Goal: Task Accomplishment & Management: Use online tool/utility

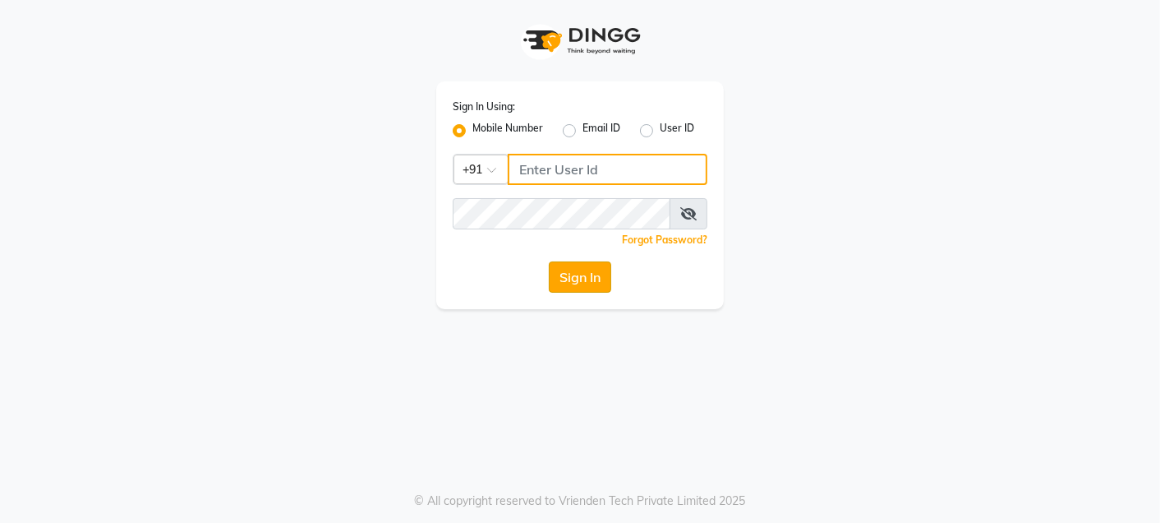
type input "9820033678"
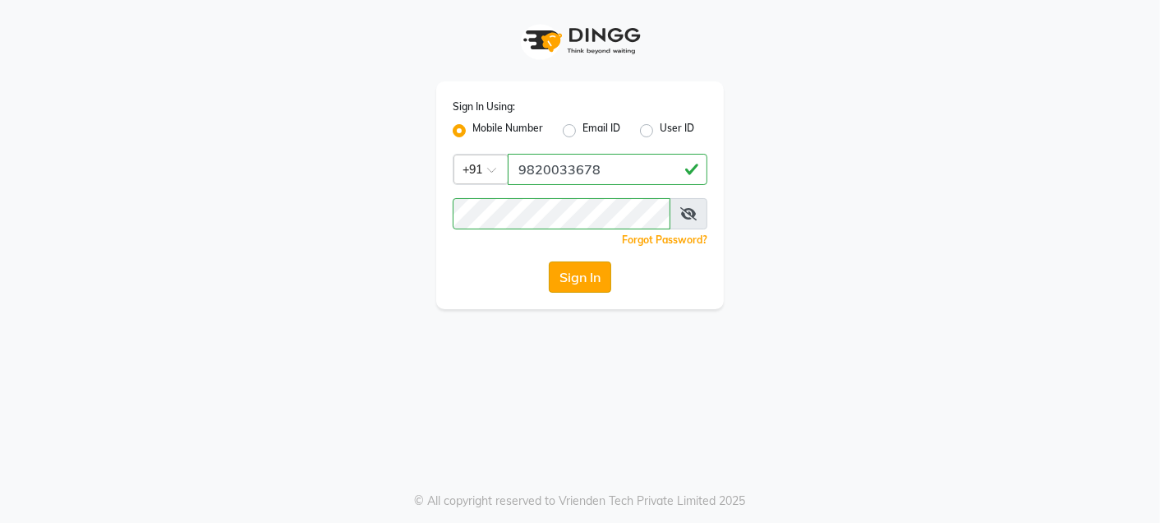
click at [588, 290] on button "Sign In" at bounding box center [580, 276] width 62 height 31
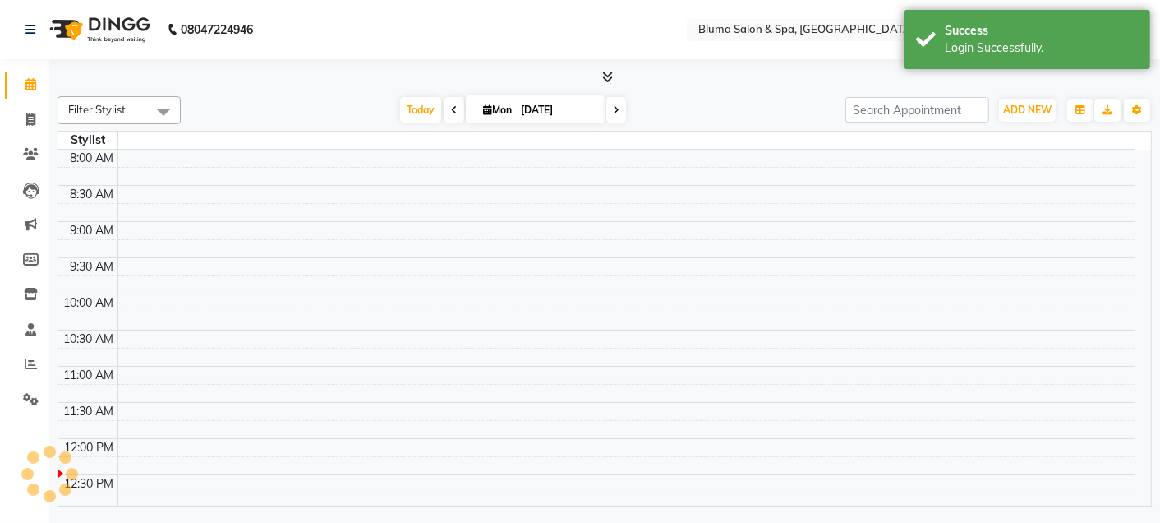
select select "en"
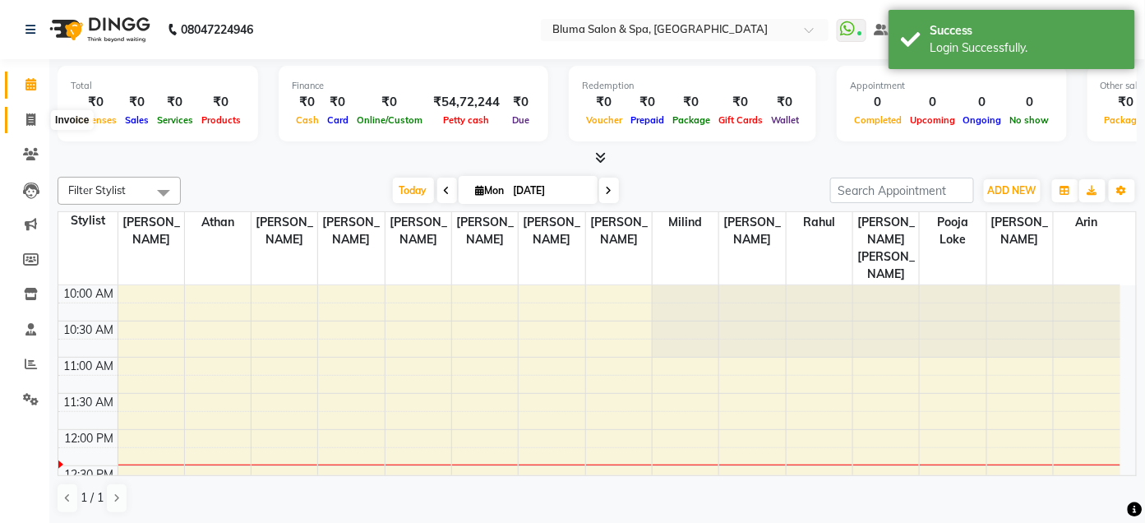
click at [31, 120] on icon at bounding box center [30, 119] width 9 height 12
select select "service"
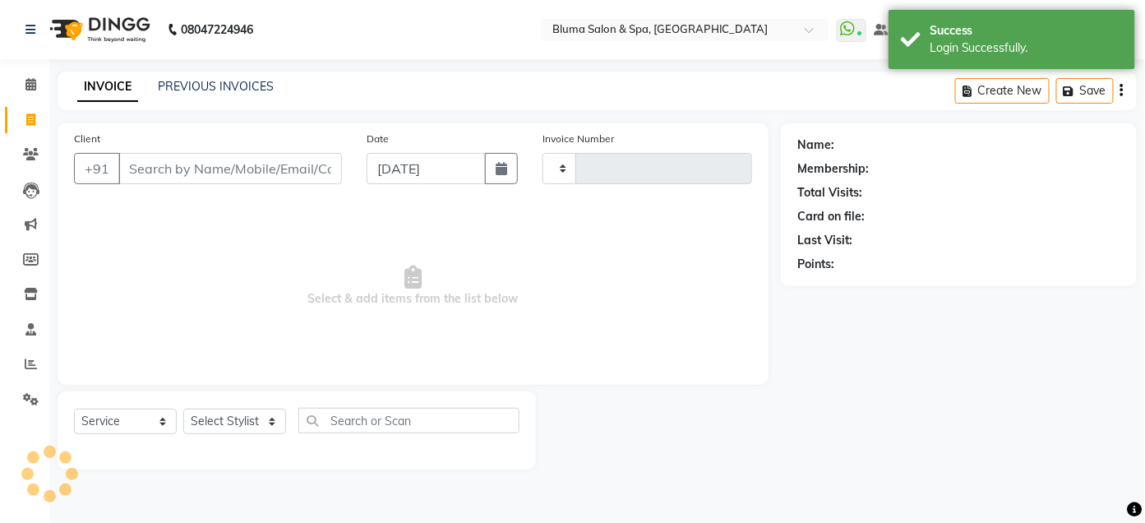
type input "0988"
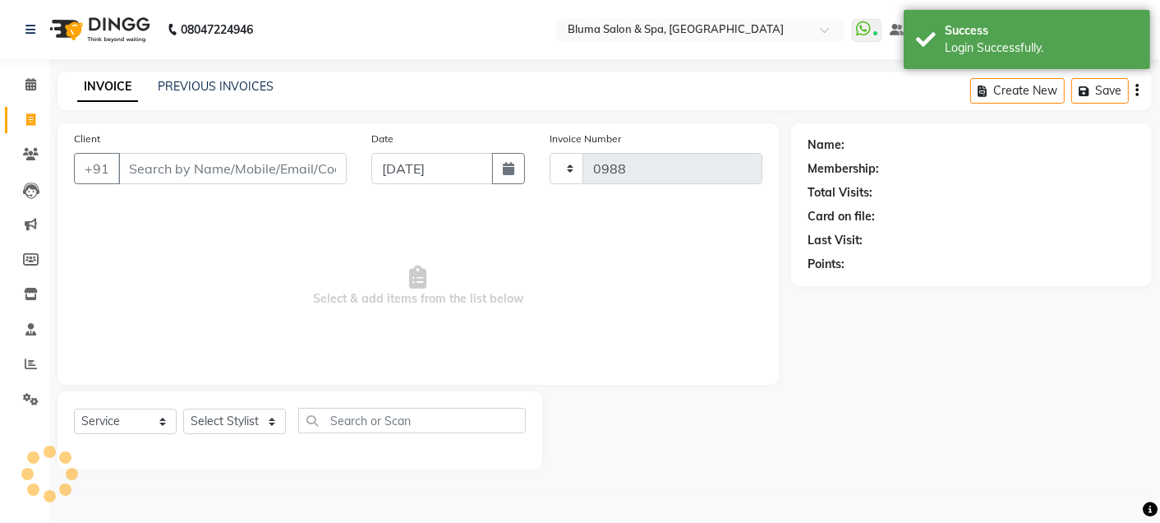
select select "3653"
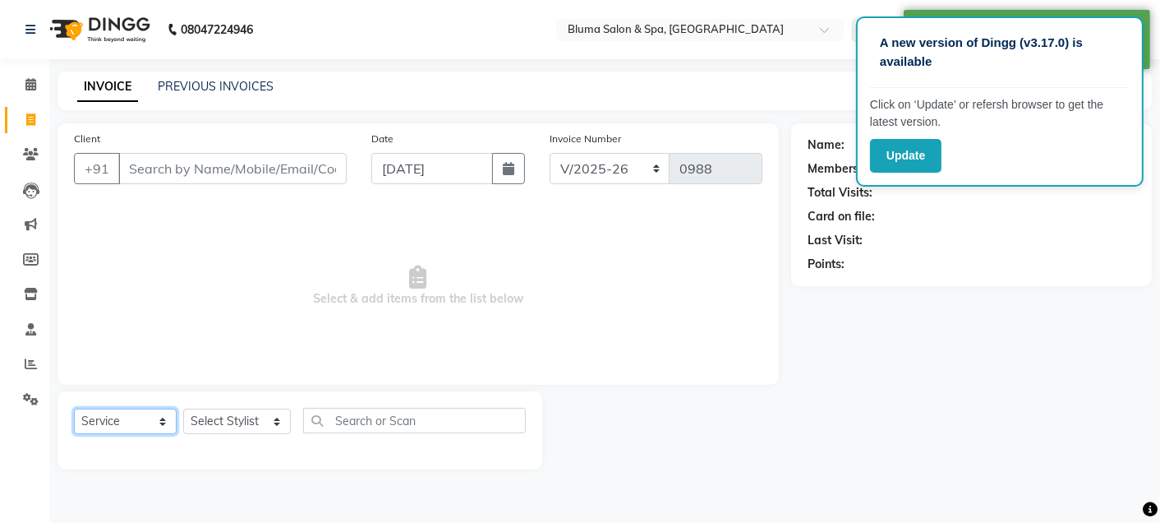
click at [164, 429] on select "Select Service Product Membership Package Voucher Prepaid Gift Card" at bounding box center [125, 420] width 103 height 25
click at [158, 422] on select "Select Service Product Membership Package Voucher Prepaid Gift Card" at bounding box center [125, 420] width 103 height 25
select select "product"
click at [74, 409] on select "Select Service Product Membership Package Voucher Prepaid Gift Card" at bounding box center [125, 420] width 103 height 25
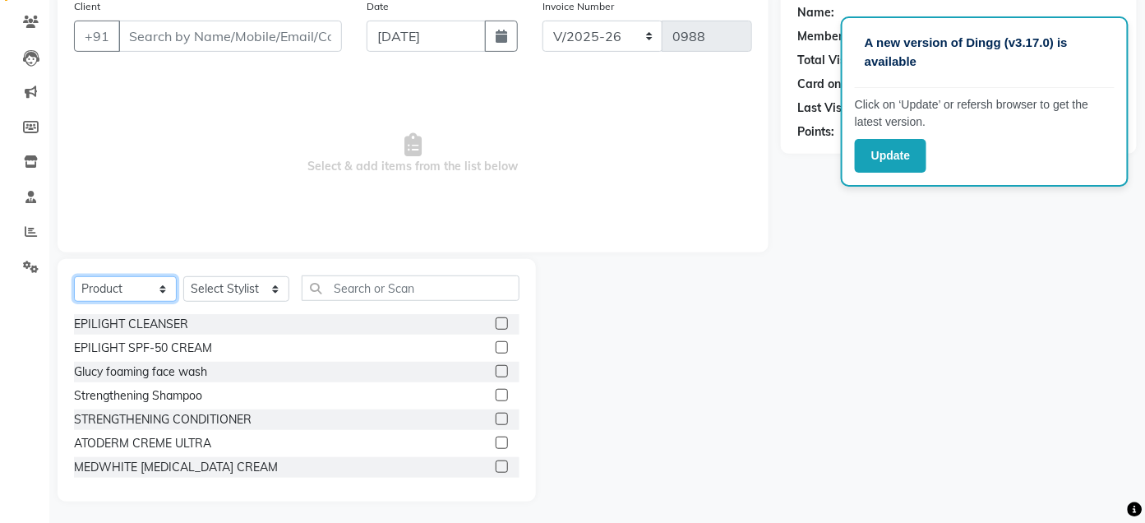
scroll to position [135, 0]
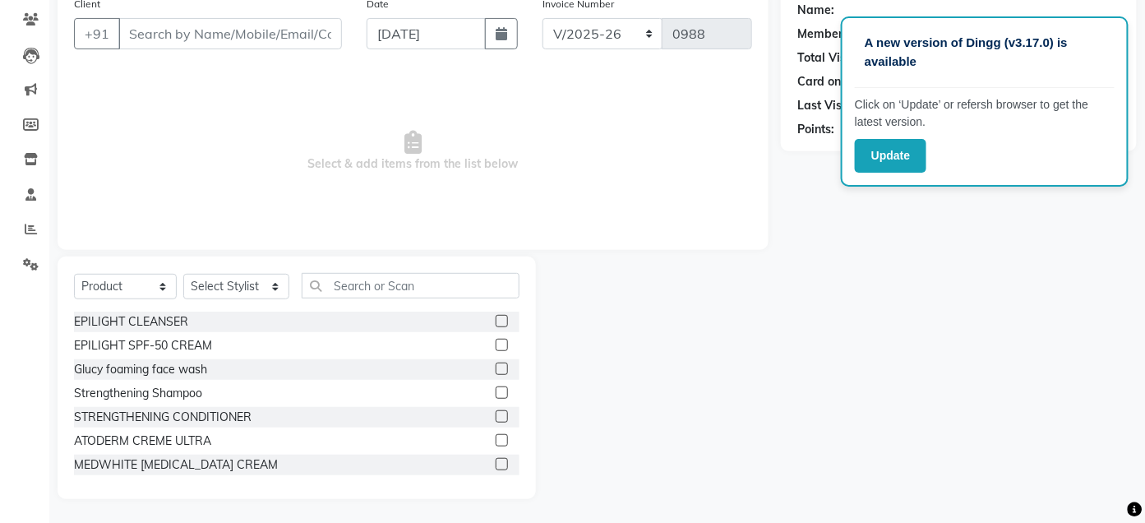
click at [496, 316] on label at bounding box center [502, 321] width 12 height 12
click at [496, 316] on input "checkbox" at bounding box center [501, 321] width 11 height 11
click at [496, 325] on label at bounding box center [502, 321] width 12 height 12
click at [496, 325] on input "checkbox" at bounding box center [501, 321] width 11 height 11
click at [496, 325] on label at bounding box center [502, 321] width 12 height 12
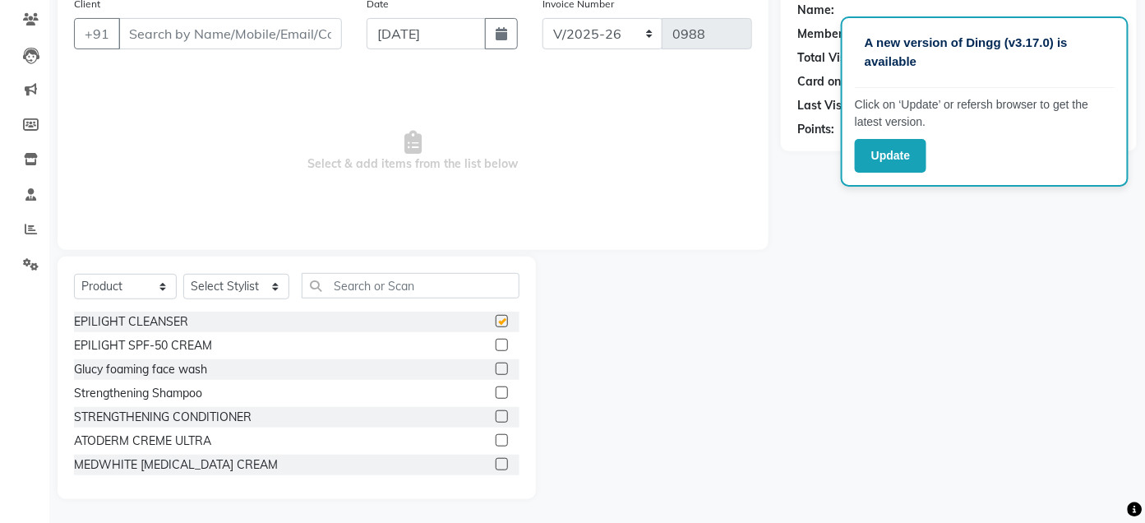
click at [496, 325] on input "checkbox" at bounding box center [501, 321] width 11 height 11
click at [496, 324] on label at bounding box center [502, 321] width 12 height 12
click at [496, 324] on input "checkbox" at bounding box center [501, 321] width 11 height 11
click at [496, 324] on label at bounding box center [502, 321] width 12 height 12
click at [496, 324] on input "checkbox" at bounding box center [501, 321] width 11 height 11
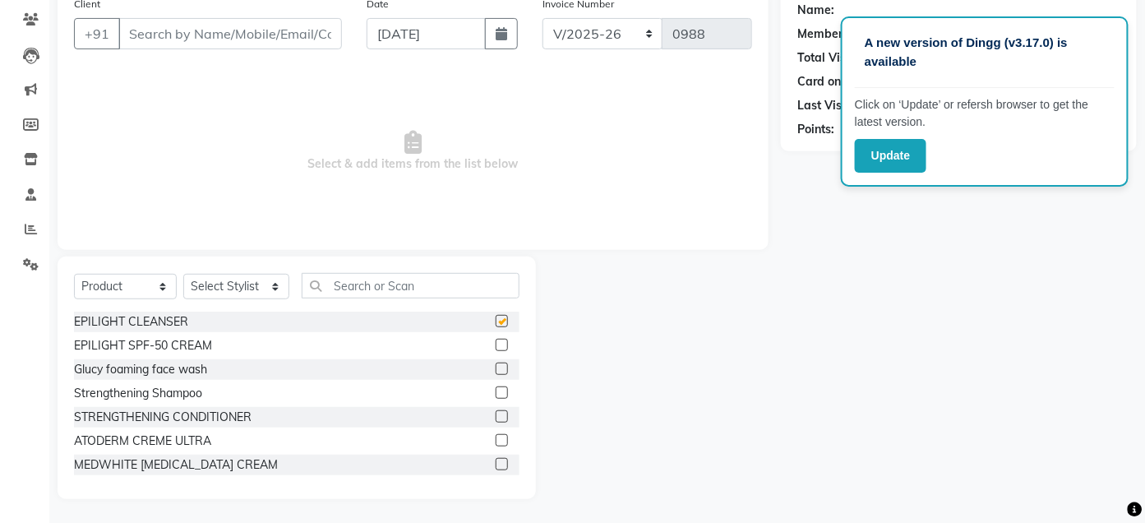
checkbox input "false"
click at [478, 325] on div "EPILIGHT CLEANSER" at bounding box center [296, 321] width 445 height 21
click at [379, 294] on input "text" at bounding box center [411, 285] width 218 height 25
click at [156, 260] on div "Select Service Product Membership Package Voucher Prepaid Gift Card Select Styl…" at bounding box center [297, 377] width 478 height 242
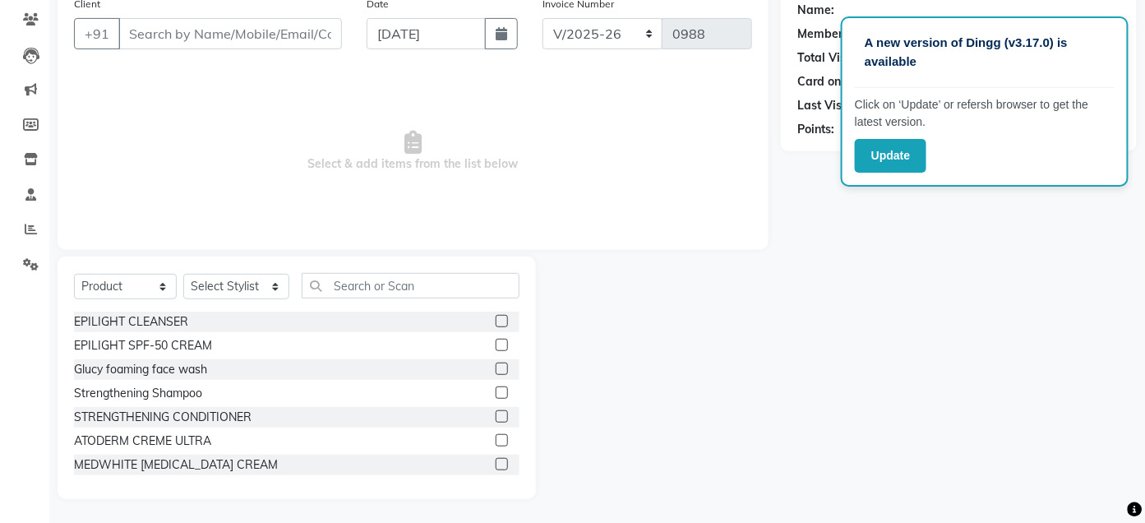
click at [156, 260] on div "Select Service Product Membership Package Voucher Prepaid Gift Card Select Styl…" at bounding box center [297, 377] width 478 height 242
click at [159, 285] on select "Select Service Product Membership Package Voucher Prepaid Gift Card" at bounding box center [125, 286] width 103 height 25
click at [74, 274] on select "Select Service Product Membership Package Voucher Prepaid Gift Card" at bounding box center [125, 286] width 103 height 25
click at [182, 339] on div "EPILIGHT SPF-50 CREAM" at bounding box center [143, 345] width 138 height 17
checkbox input "false"
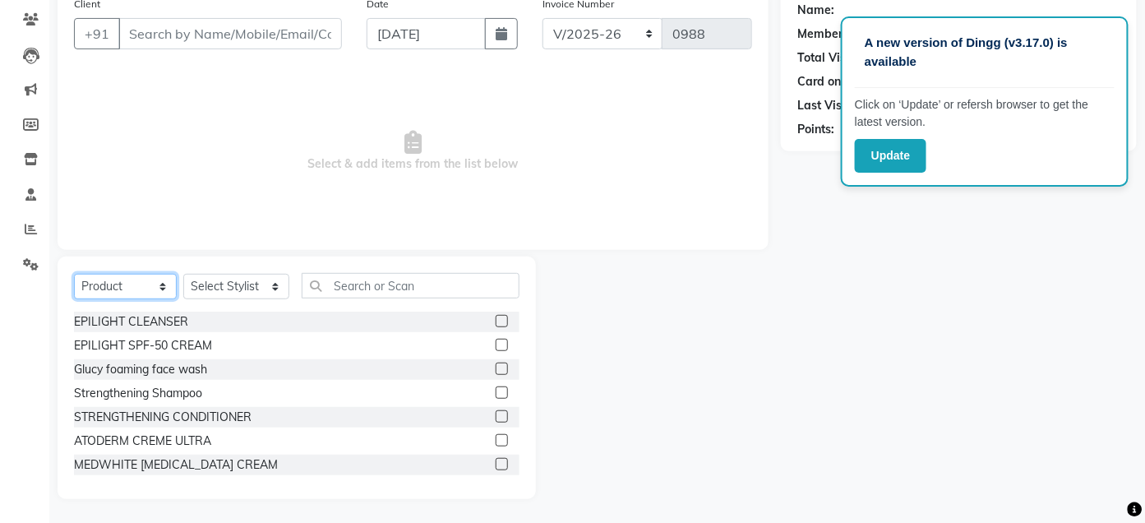
click at [165, 293] on select "Select Service Product Membership Package Voucher Prepaid Gift Card" at bounding box center [125, 286] width 103 height 25
click at [122, 298] on select "Select Service Product Membership Package Voucher Prepaid Gift Card" at bounding box center [125, 286] width 103 height 25
click at [162, 287] on select "Select Service Product Membership Package Voucher Prepaid Gift Card" at bounding box center [125, 286] width 103 height 25
click at [175, 359] on div "Glucy foaming face wash" at bounding box center [296, 369] width 445 height 21
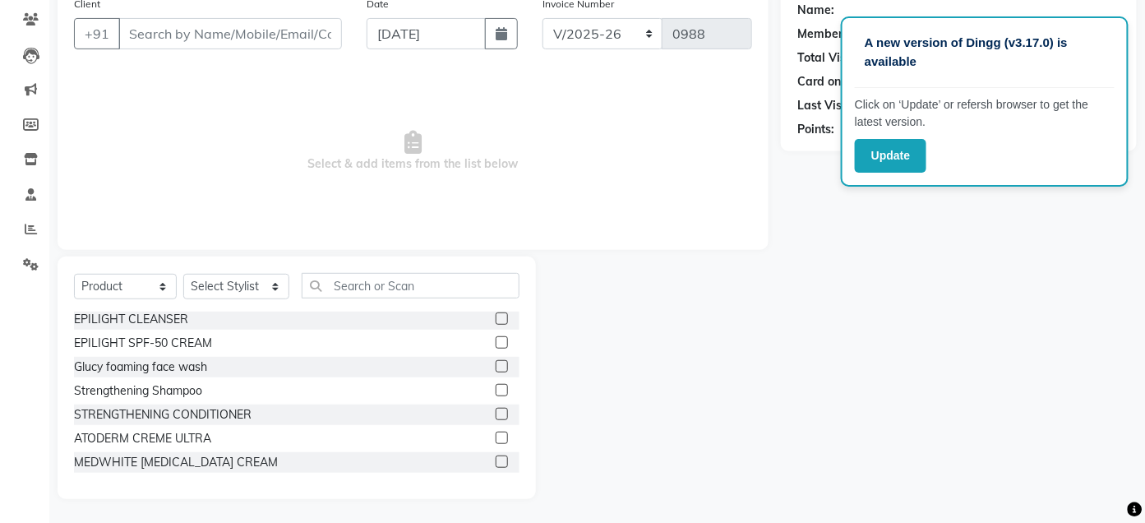
scroll to position [0, 0]
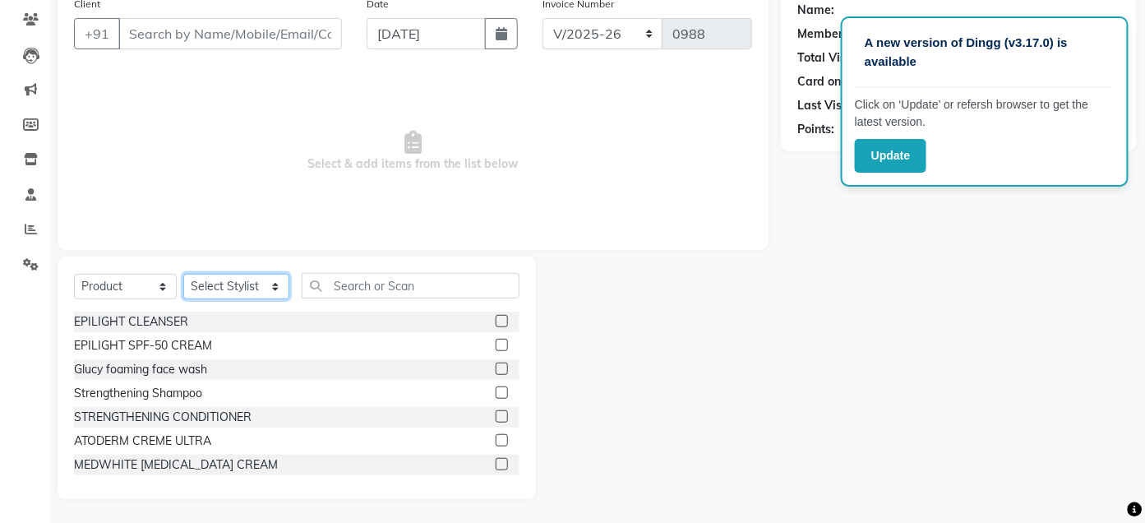
click at [271, 288] on select "Select Stylist Admin Ajay [PERSON_NAME] [PERSON_NAME] [PERSON_NAME] [PERSON_NAM…" at bounding box center [236, 286] width 106 height 25
click at [837, 282] on div "Name: Membership: Total Visits: Card on file: Last Visit: Points:" at bounding box center [965, 243] width 368 height 510
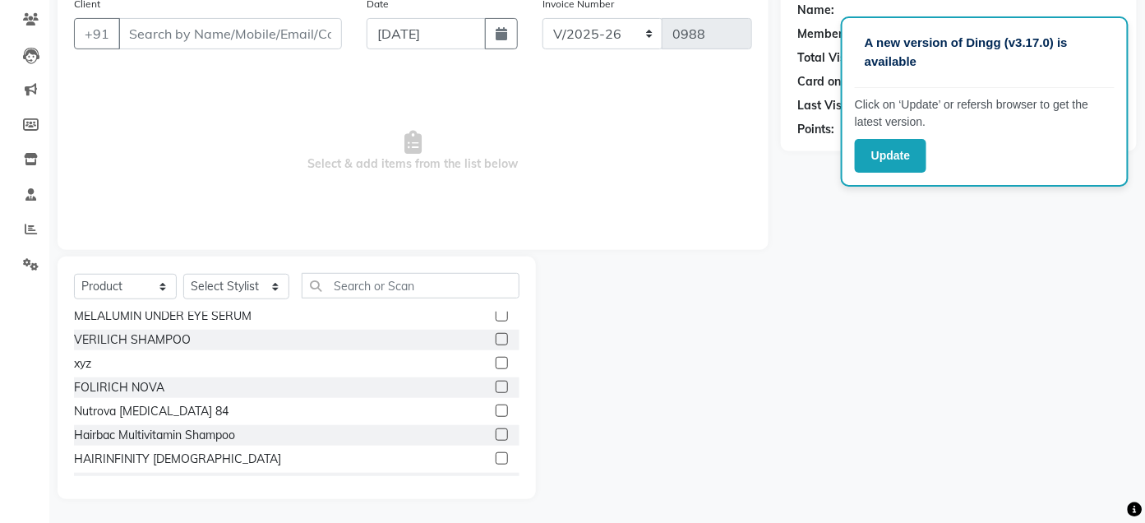
scroll to position [328, 0]
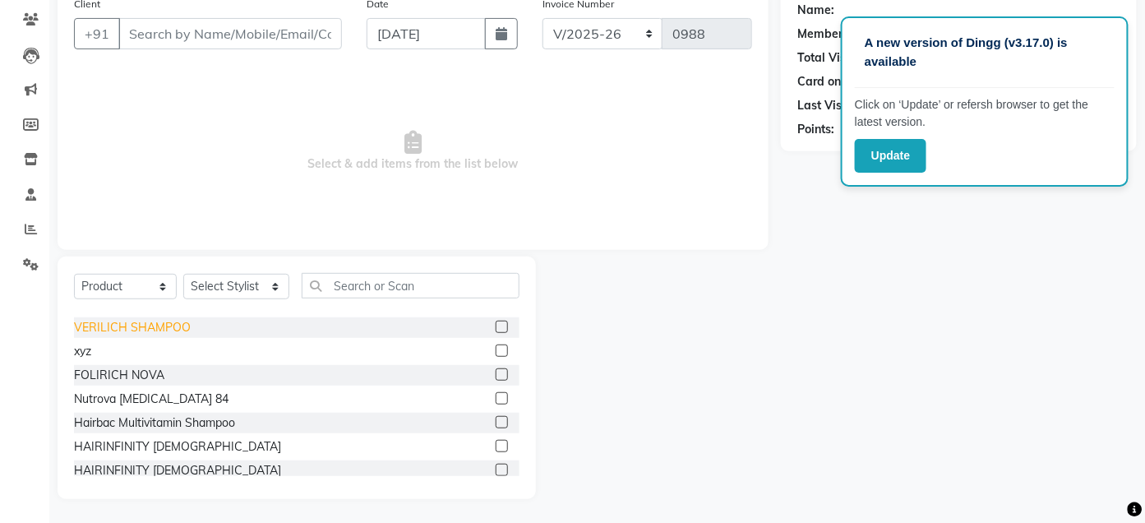
click at [174, 330] on div "VERILICH SHAMPOO" at bounding box center [132, 327] width 117 height 17
checkbox input "false"
click at [536, 467] on div at bounding box center [658, 377] width 245 height 242
click at [161, 288] on select "Select Service Product Membership Package Voucher Prepaid Gift Card" at bounding box center [125, 286] width 103 height 25
click at [74, 274] on select "Select Service Product Membership Package Voucher Prepaid Gift Card" at bounding box center [125, 286] width 103 height 25
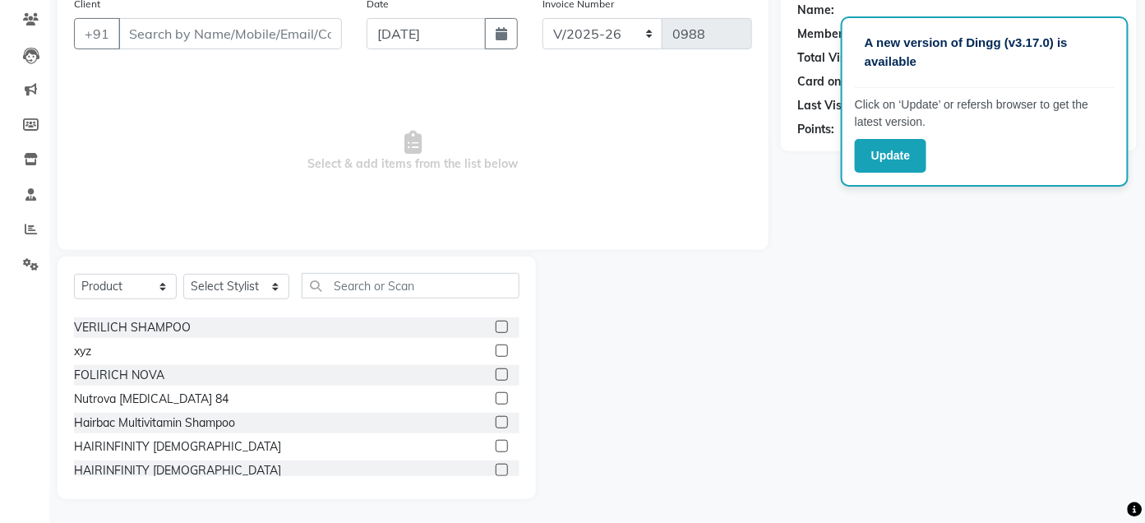
click at [717, 303] on div at bounding box center [658, 377] width 245 height 242
drag, startPoint x: 717, startPoint y: 303, endPoint x: 863, endPoint y: 249, distance: 155.2
click at [863, 249] on div "Client +91 Date [DATE] Invoice Number ALN/2025-26 AL/2025-26 BKN/2025-26 BK/202…" at bounding box center [597, 243] width 1104 height 510
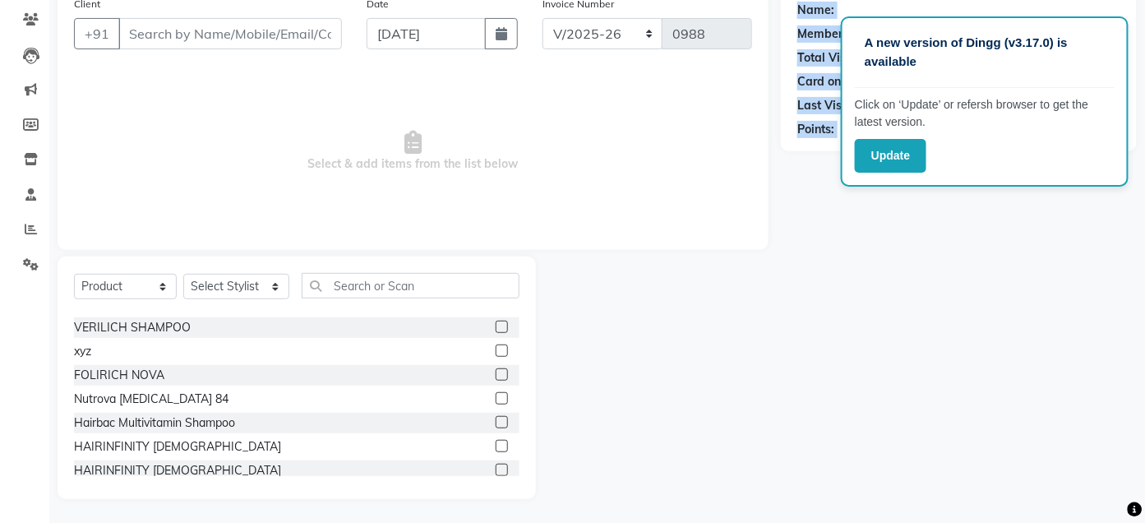
click at [863, 249] on div "Name: Membership: Total Visits: Card on file: Last Visit: Points:" at bounding box center [965, 243] width 368 height 510
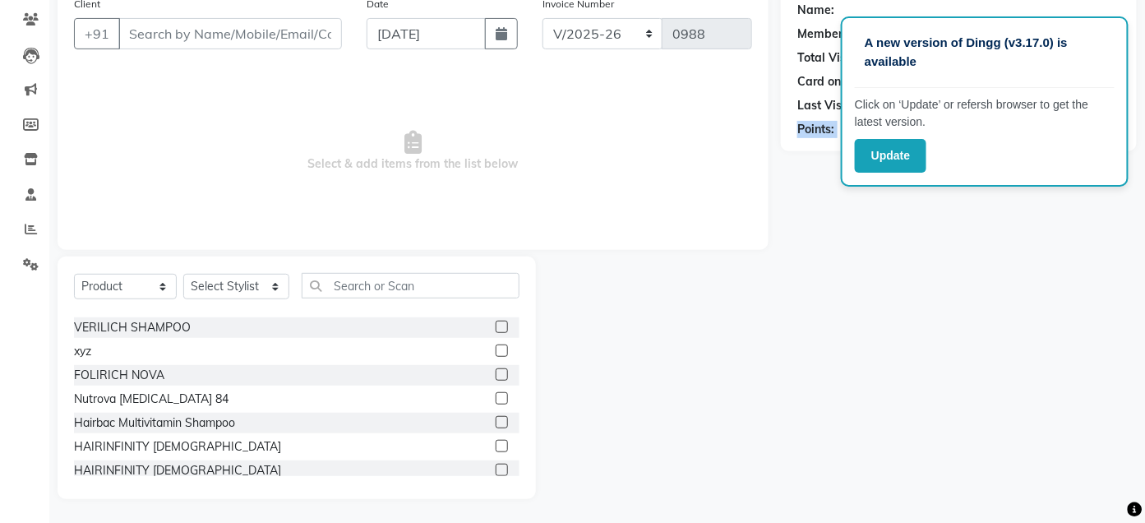
click at [863, 249] on div "Name: Membership: Total Visits: Card on file: Last Visit: Points:" at bounding box center [965, 243] width 368 height 510
click at [682, 336] on div at bounding box center [658, 377] width 245 height 242
click at [24, 61] on icon at bounding box center [31, 56] width 16 height 16
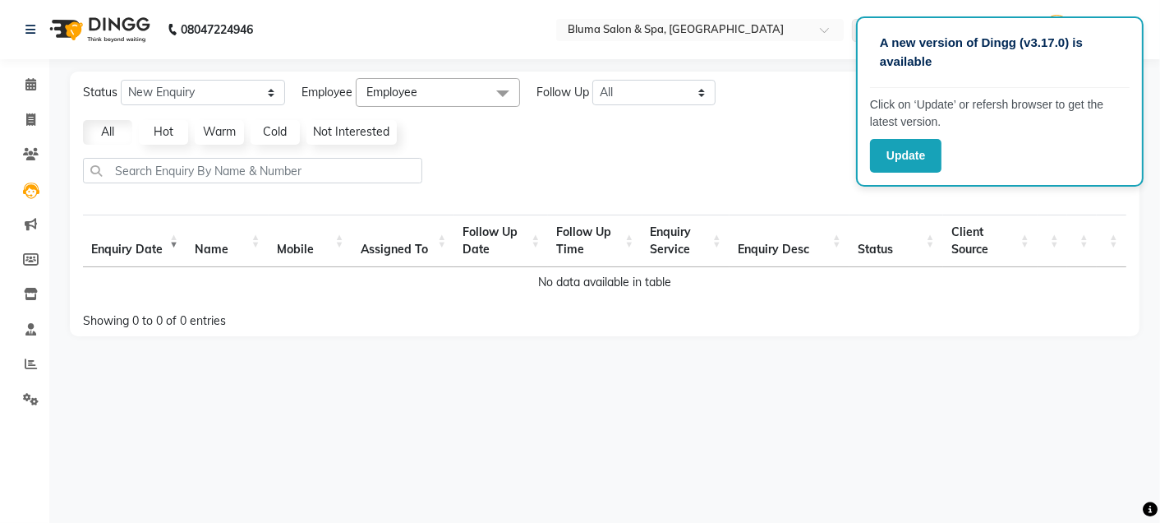
click at [133, 253] on th "Enquiry Date" at bounding box center [135, 240] width 104 height 53
click at [173, 245] on th "Enquiry Date" at bounding box center [135, 240] width 104 height 53
click at [26, 121] on icon at bounding box center [30, 119] width 9 height 12
select select "service"
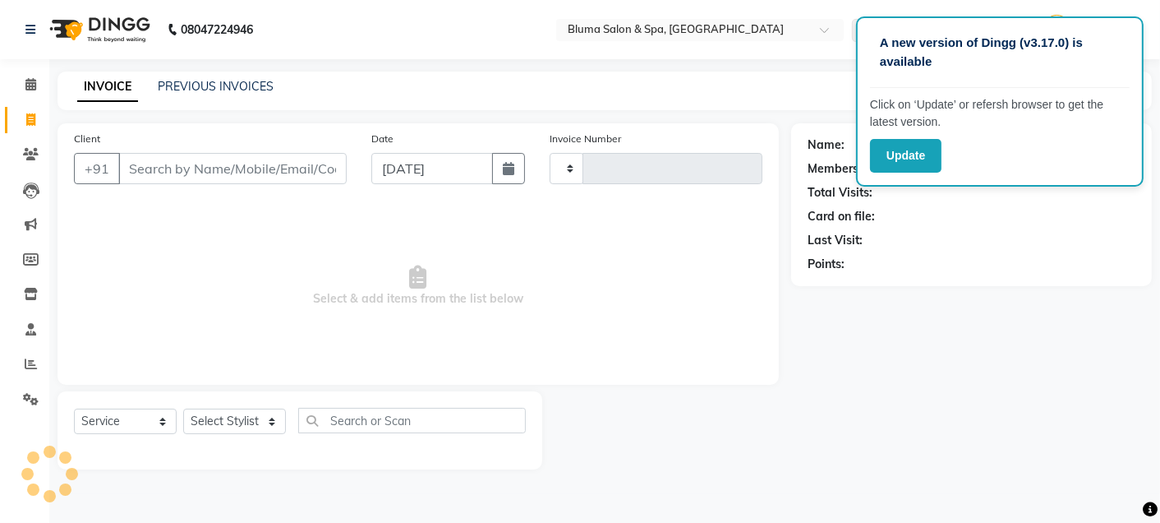
type input "0988"
select select "3653"
click at [25, 80] on icon at bounding box center [30, 84] width 11 height 12
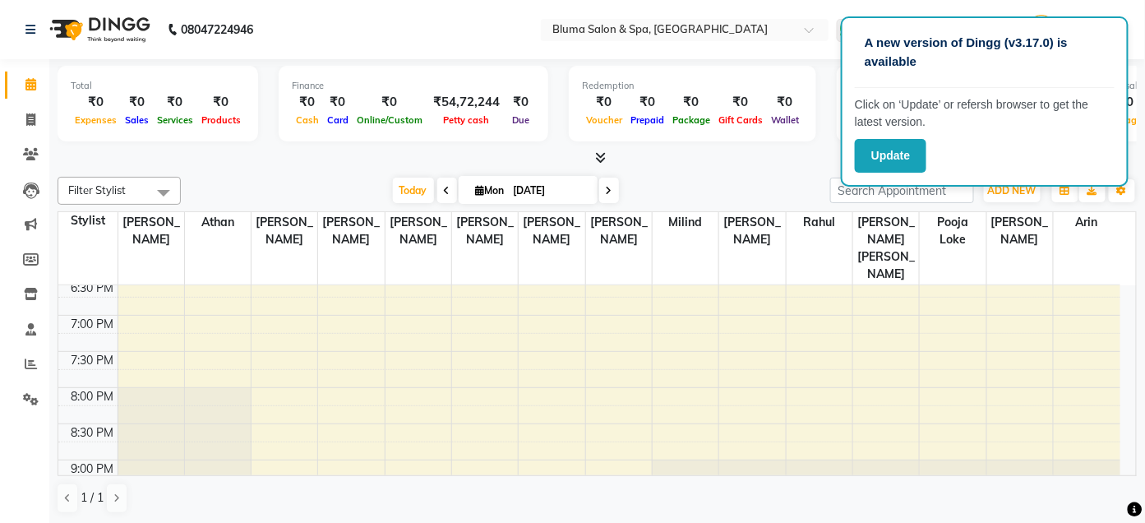
scroll to position [643, 0]
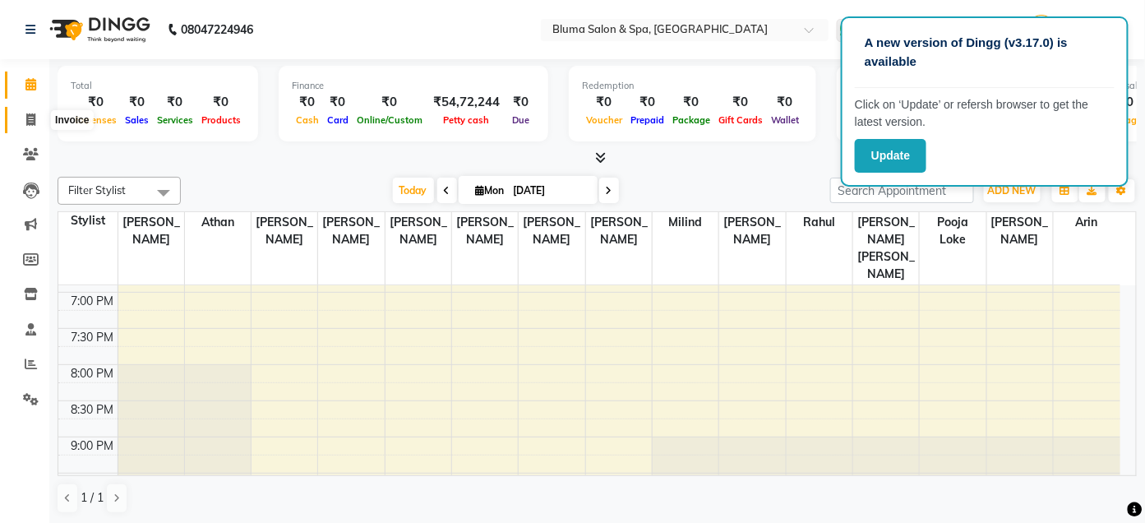
click at [28, 122] on icon at bounding box center [30, 119] width 9 height 12
select select "service"
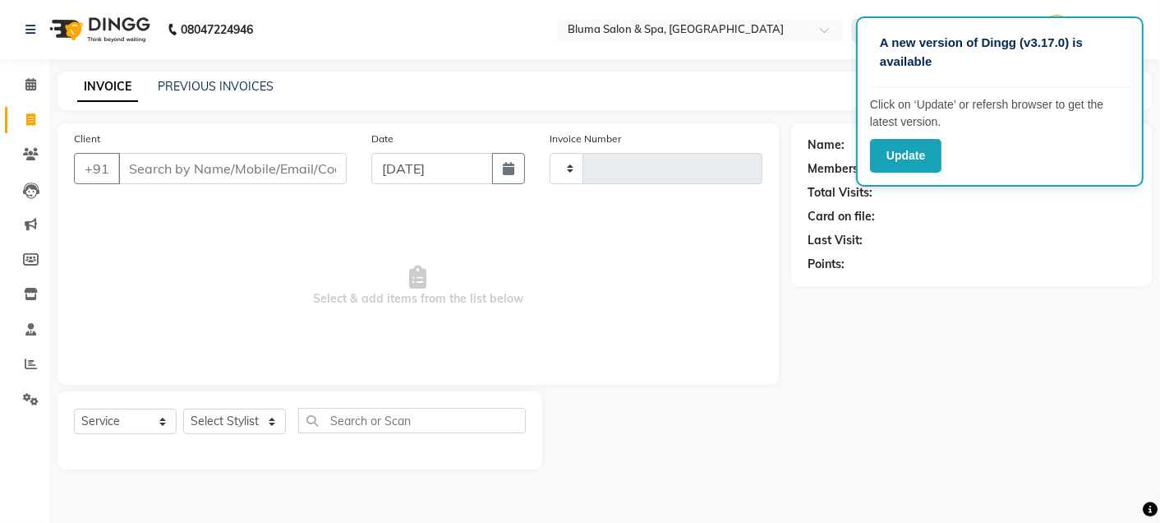
type input "0988"
select select "3653"
click at [284, 251] on span "Select & add items from the list below" at bounding box center [418, 286] width 689 height 164
click at [28, 119] on icon at bounding box center [30, 119] width 9 height 12
select select "service"
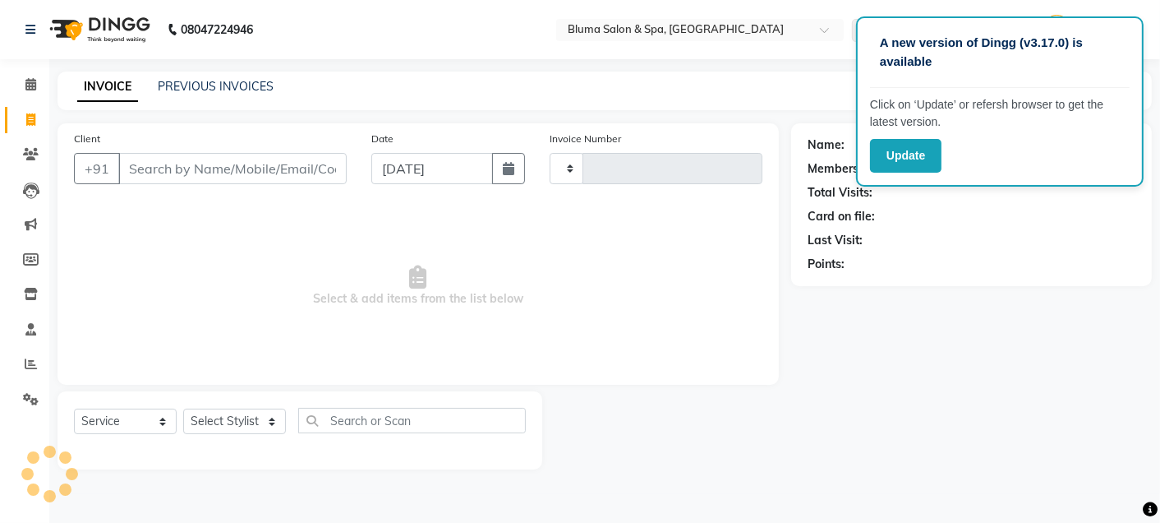
type input "0988"
select select "3653"
click at [36, 190] on icon at bounding box center [31, 190] width 16 height 16
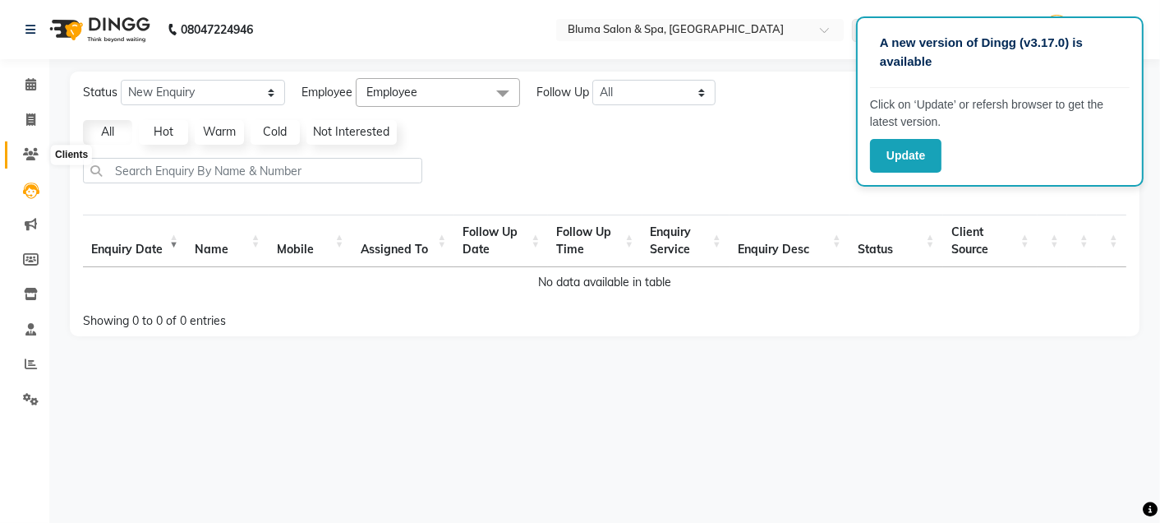
click at [29, 156] on icon at bounding box center [31, 154] width 16 height 12
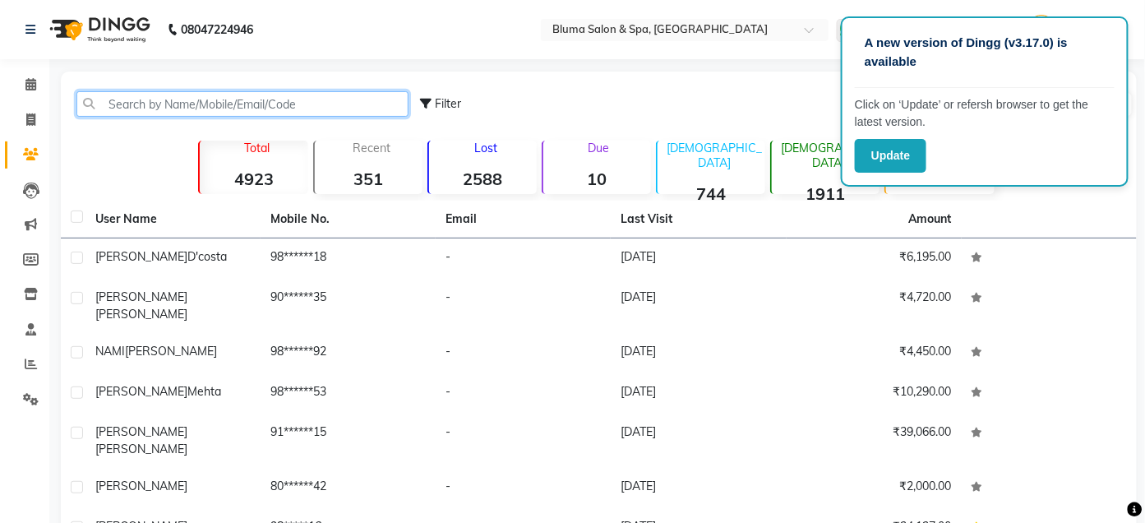
click at [118, 101] on input "text" at bounding box center [242, 103] width 332 height 25
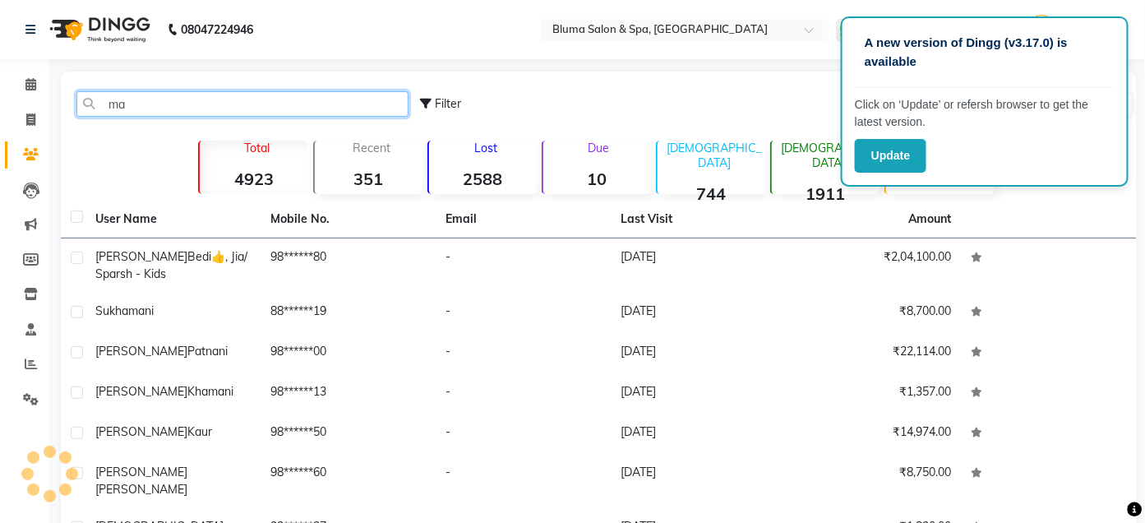
type input "m"
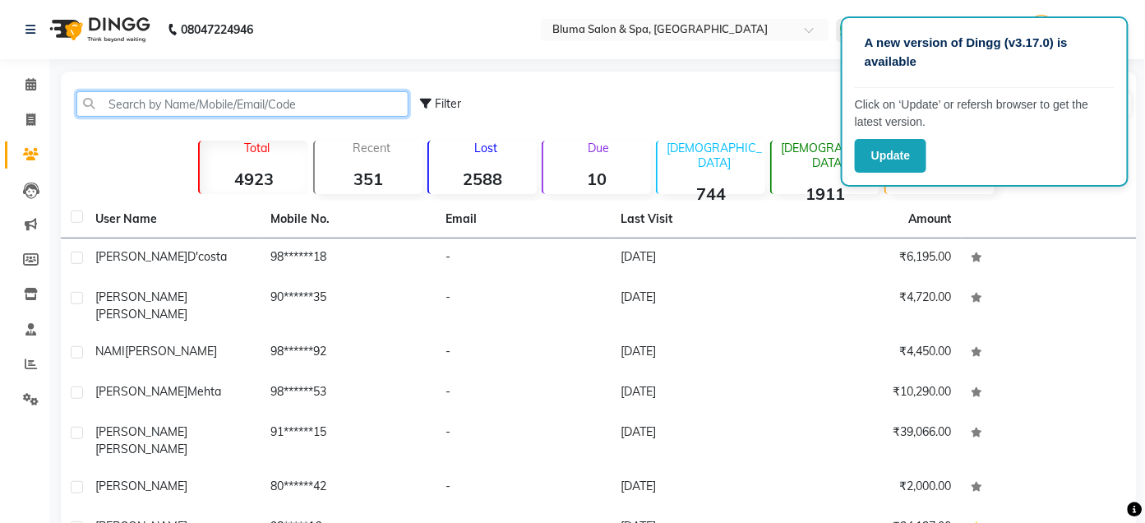
click at [118, 106] on input "text" at bounding box center [242, 103] width 332 height 25
click at [108, 102] on input "text" at bounding box center [242, 103] width 332 height 25
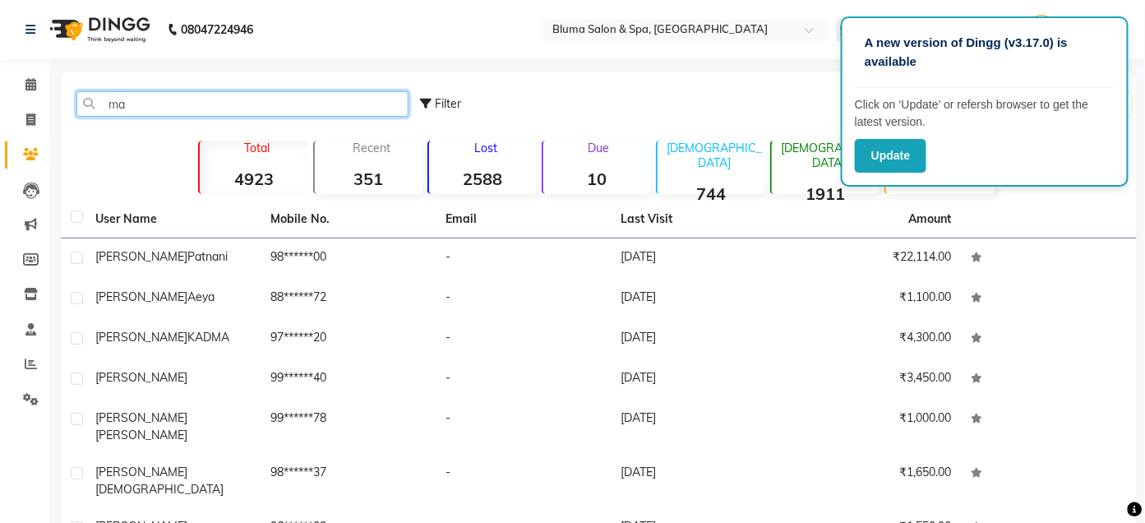
type input "m"
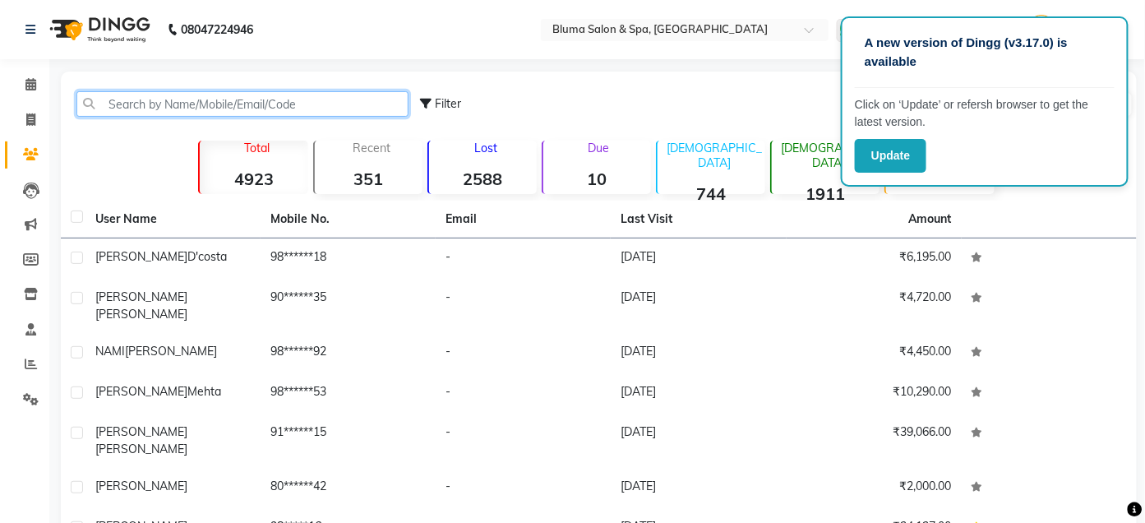
click at [108, 105] on input "text" at bounding box center [242, 103] width 332 height 25
click at [107, 104] on input "text" at bounding box center [242, 103] width 332 height 25
click at [108, 104] on input "text" at bounding box center [242, 103] width 332 height 25
click at [107, 101] on input "text" at bounding box center [242, 103] width 332 height 25
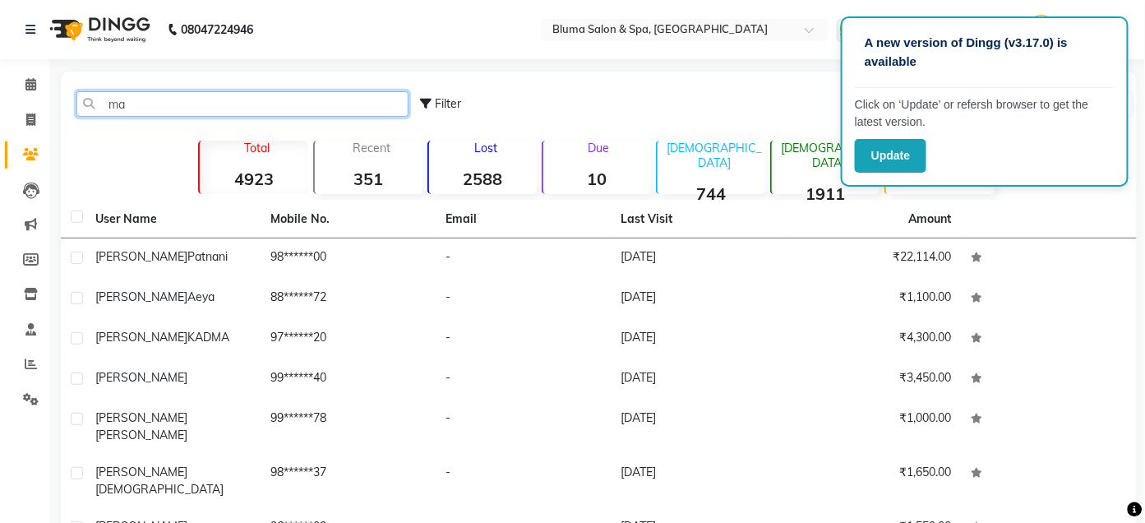
type input "m"
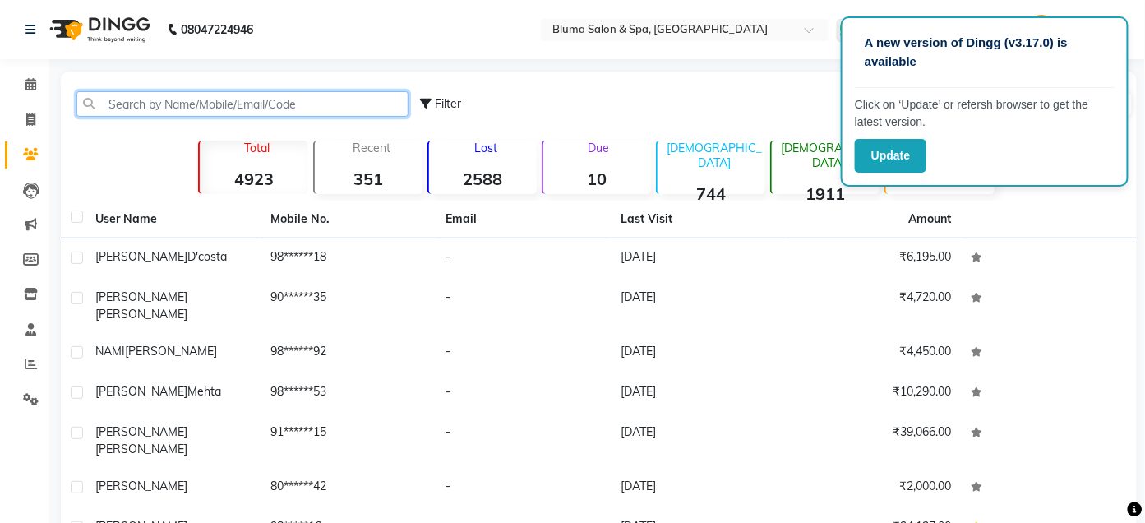
click at [110, 103] on input "text" at bounding box center [242, 103] width 332 height 25
click at [107, 103] on input "text" at bounding box center [242, 103] width 332 height 25
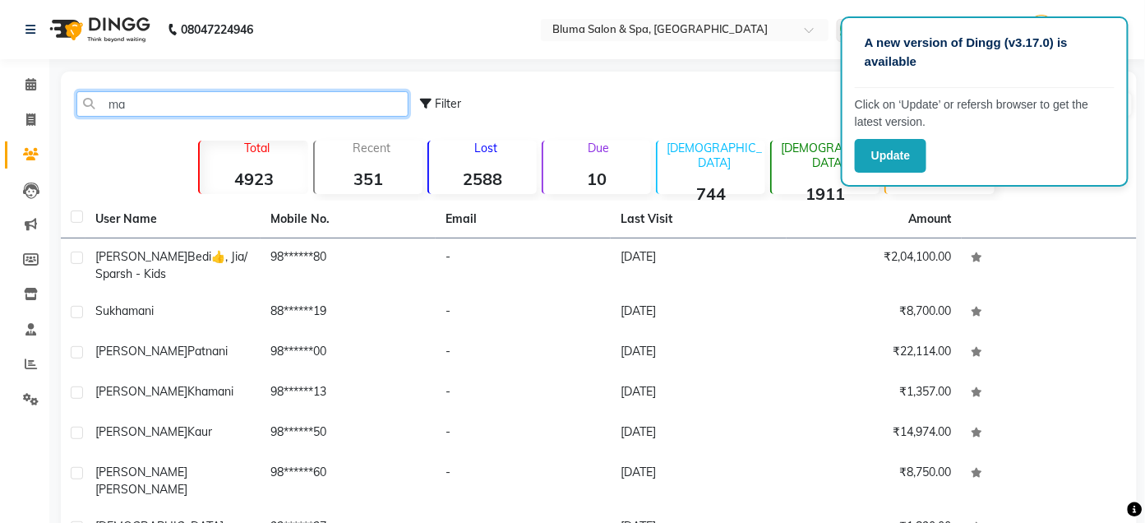
type input "m"
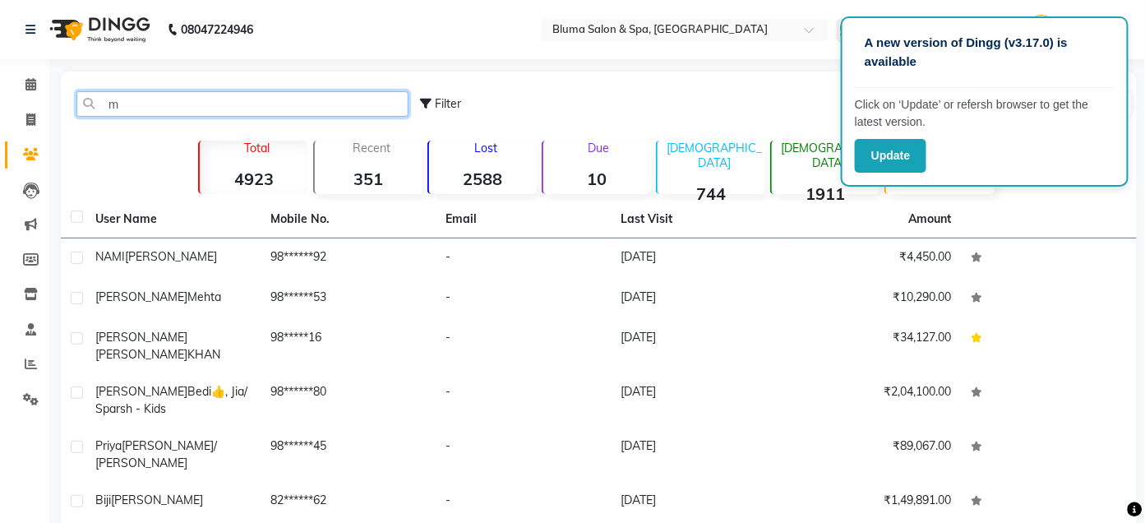
click at [125, 106] on input "m" at bounding box center [242, 103] width 332 height 25
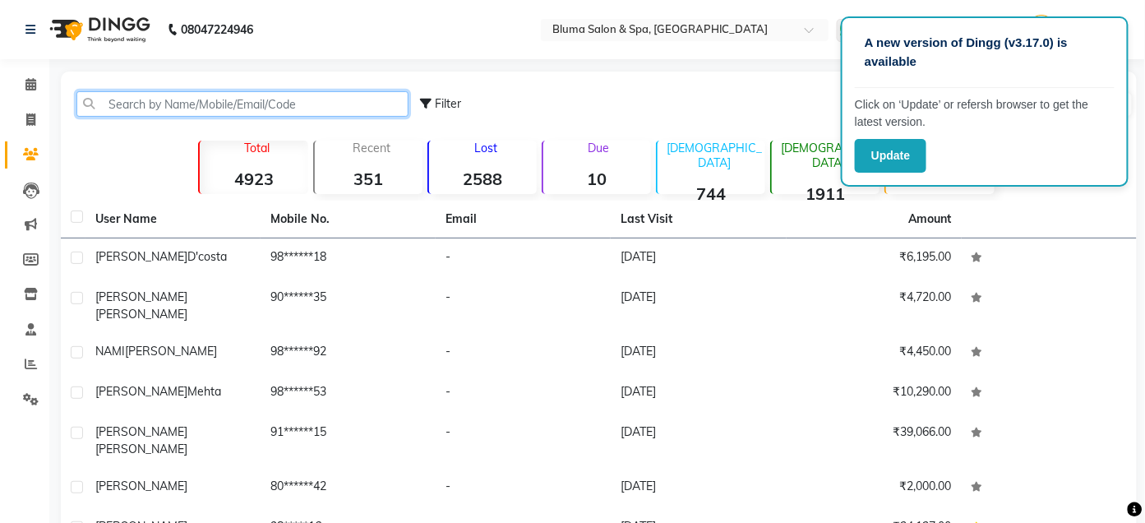
click at [125, 106] on input "text" at bounding box center [242, 103] width 332 height 25
click at [119, 102] on input "text" at bounding box center [242, 103] width 332 height 25
